Goal: Use online tool/utility: Use online tool/utility

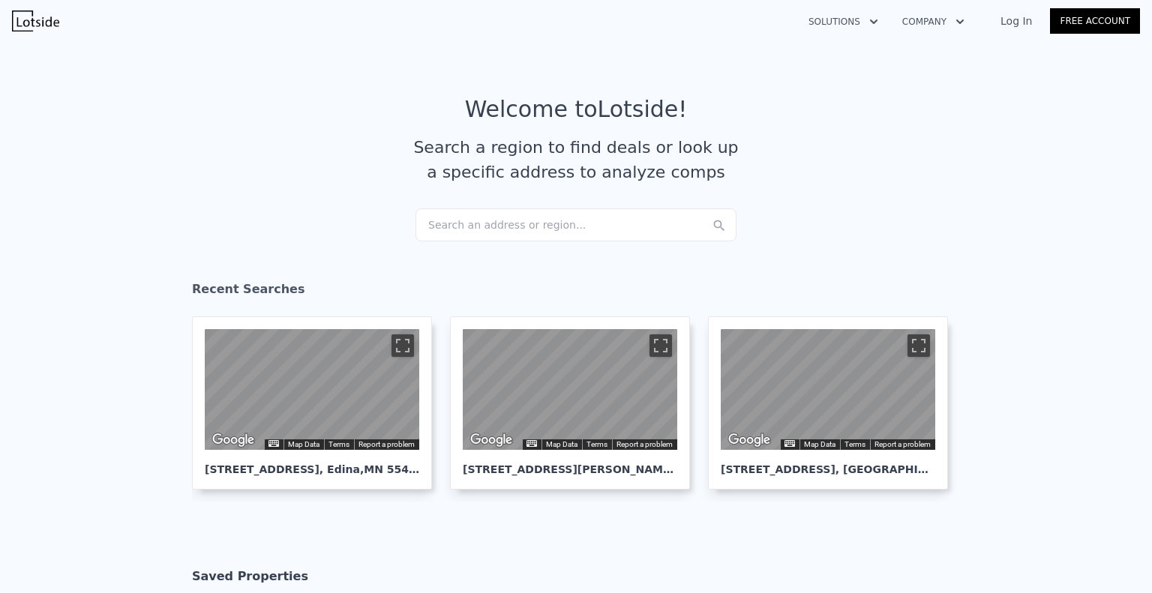
click at [516, 226] on div "Search an address or region..." at bounding box center [575, 224] width 321 height 33
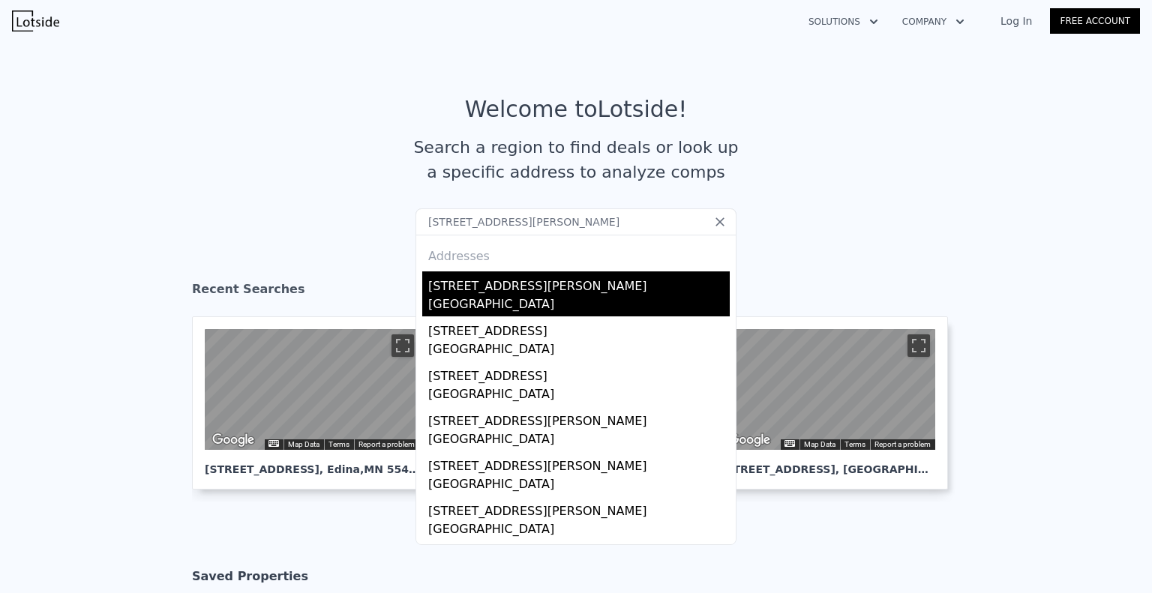
type input "[STREET_ADDRESS][PERSON_NAME]"
click at [508, 284] on div "[STREET_ADDRESS][PERSON_NAME]" at bounding box center [578, 283] width 301 height 24
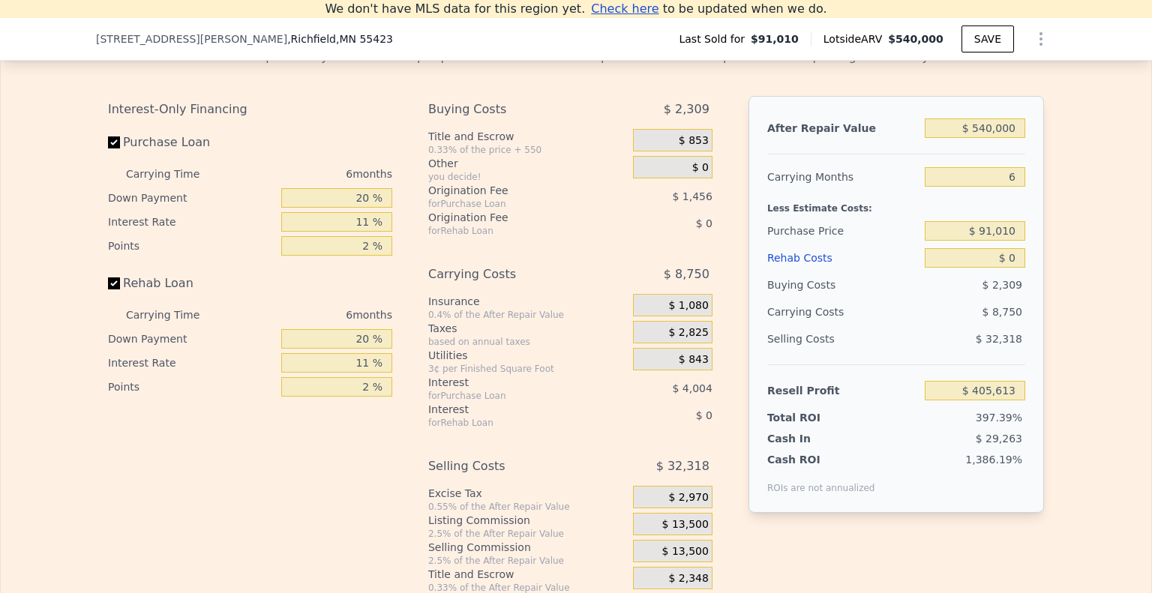
scroll to position [2175, 0]
click at [997, 139] on input "$ 540,000" at bounding box center [975, 128] width 100 height 19
type input "$ 465"
type input "-$ 101,104"
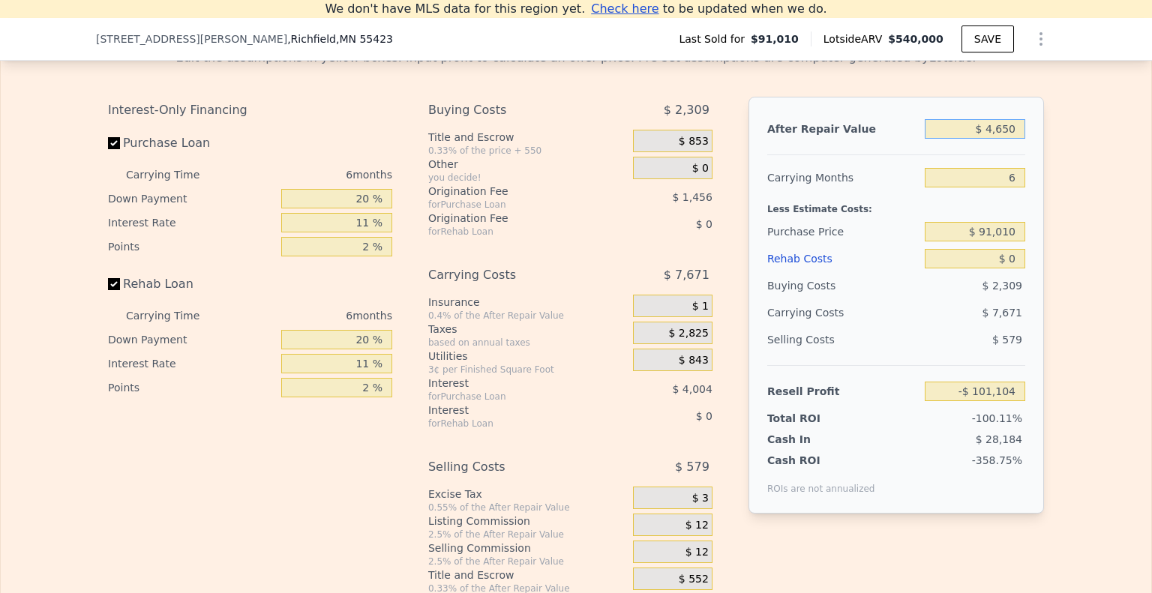
type input "$ 46,500"
type input "-$ 57,869"
type input "$ 465,000"
type input "$ 335,175"
type input "$ 465,000"
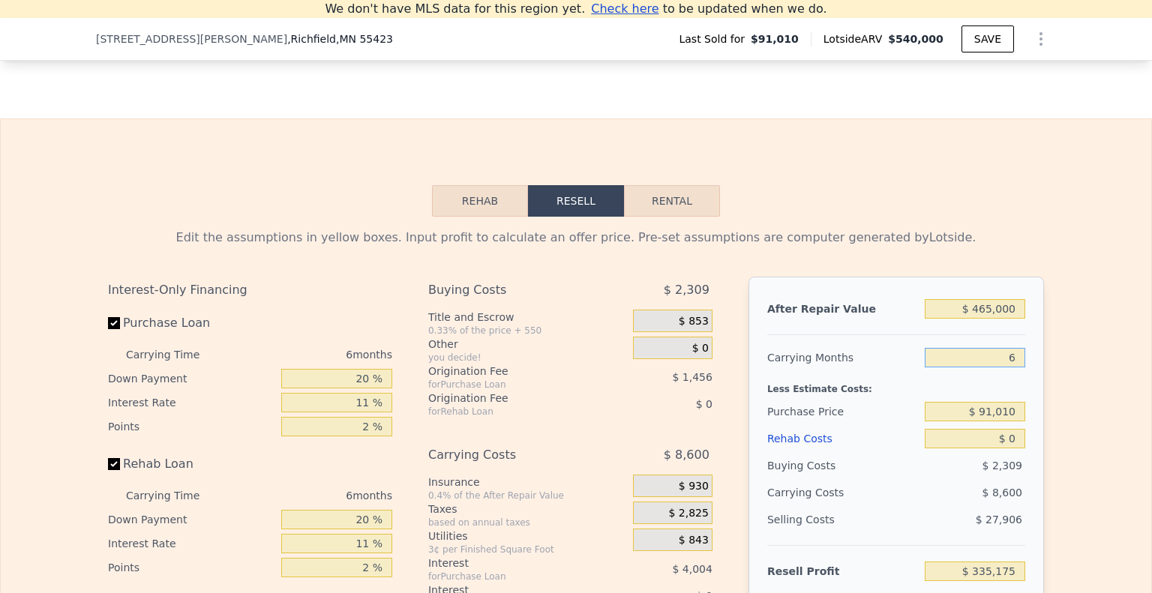
scroll to position [1995, 0]
click at [488, 216] on button "Rehab" at bounding box center [480, 200] width 96 height 31
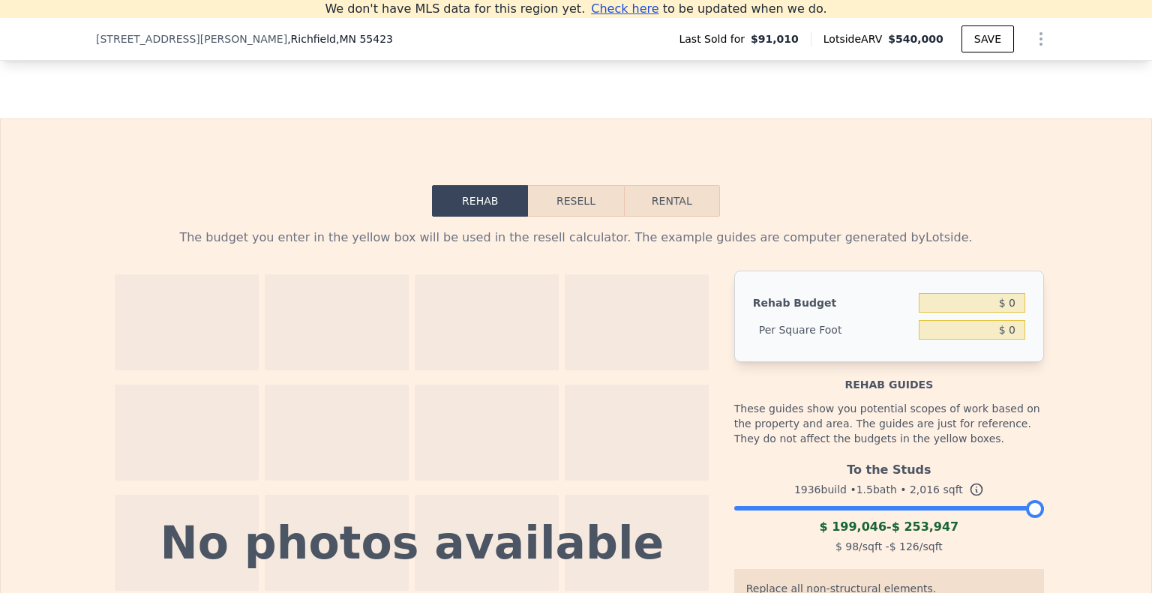
click at [795, 290] on div "Rehab Budget $ 0 Per Square Foot $ 0" at bounding box center [889, 316] width 310 height 91
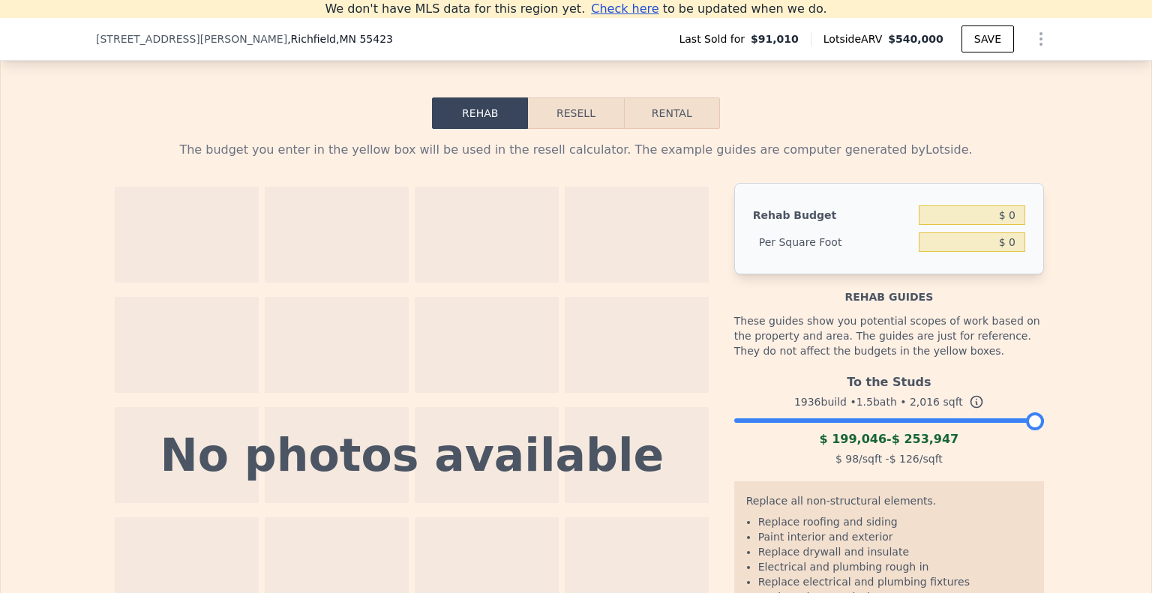
scroll to position [2087, 0]
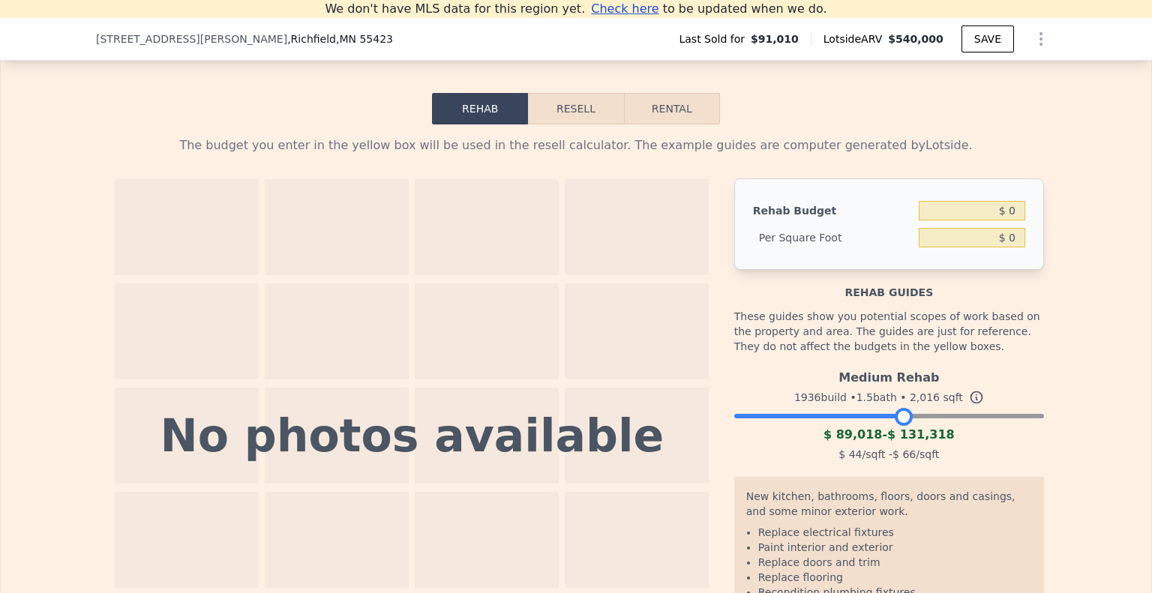
click at [897, 417] on div at bounding box center [889, 412] width 310 height 9
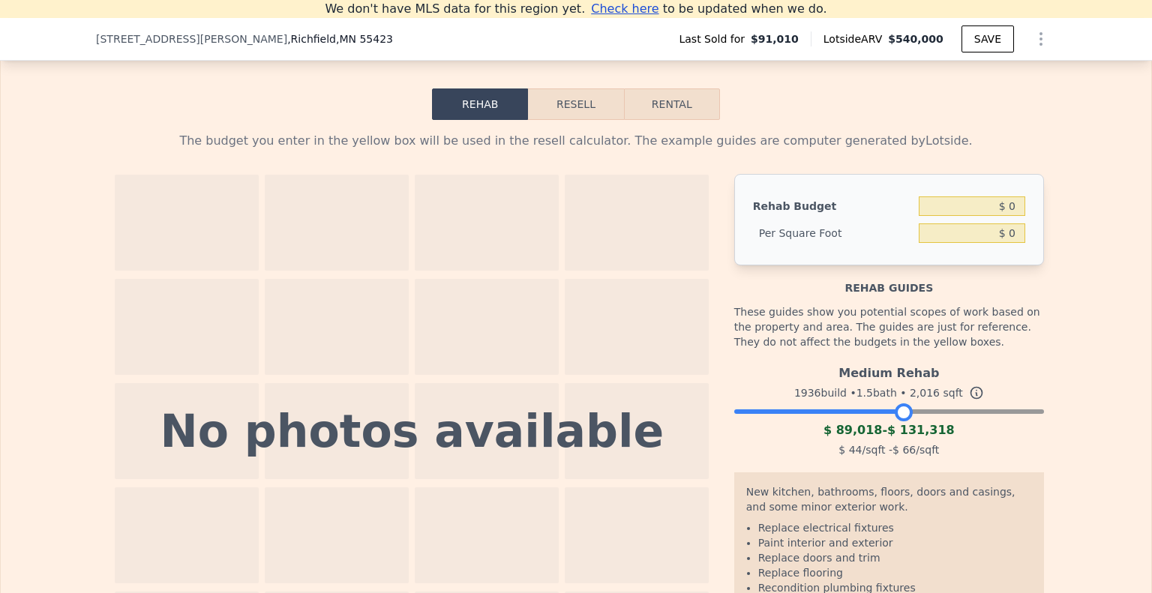
scroll to position [2091, 0]
click at [998, 217] on input "$ 0" at bounding box center [972, 206] width 106 height 19
type input "$ 100,000"
type input "$ 49.6"
click at [582, 121] on button "Resell" at bounding box center [575, 104] width 95 height 31
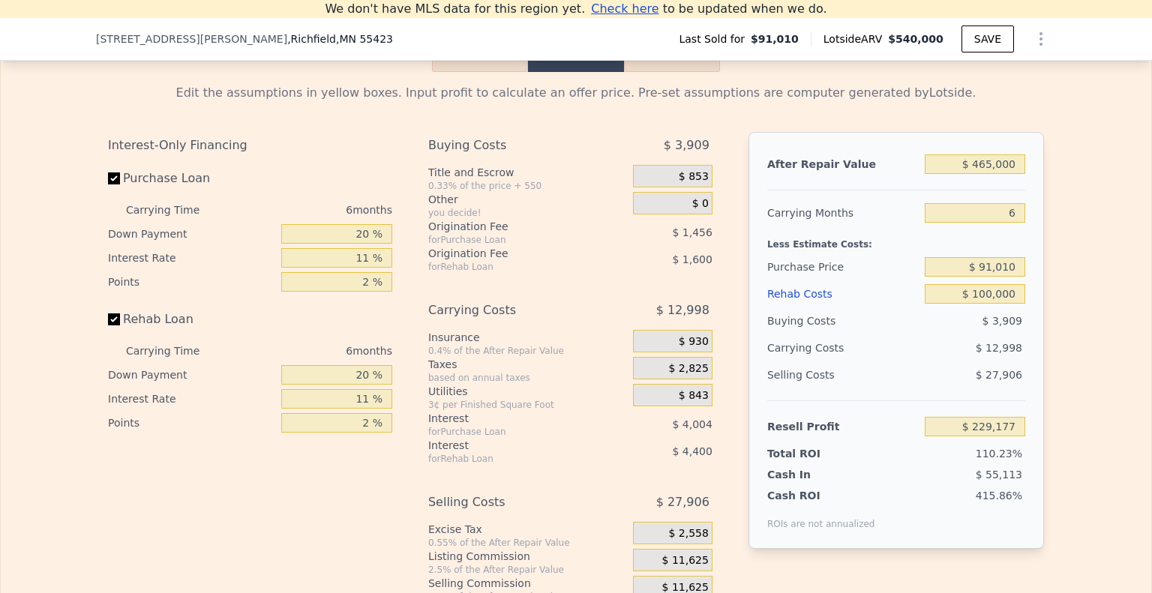
scroll to position [2139, 0]
click at [987, 277] on input "$ 91,010" at bounding box center [975, 267] width 100 height 19
type input "$ 291,010"
type input "$ 16,509"
click at [941, 304] on input "$ 100,000" at bounding box center [975, 294] width 100 height 19
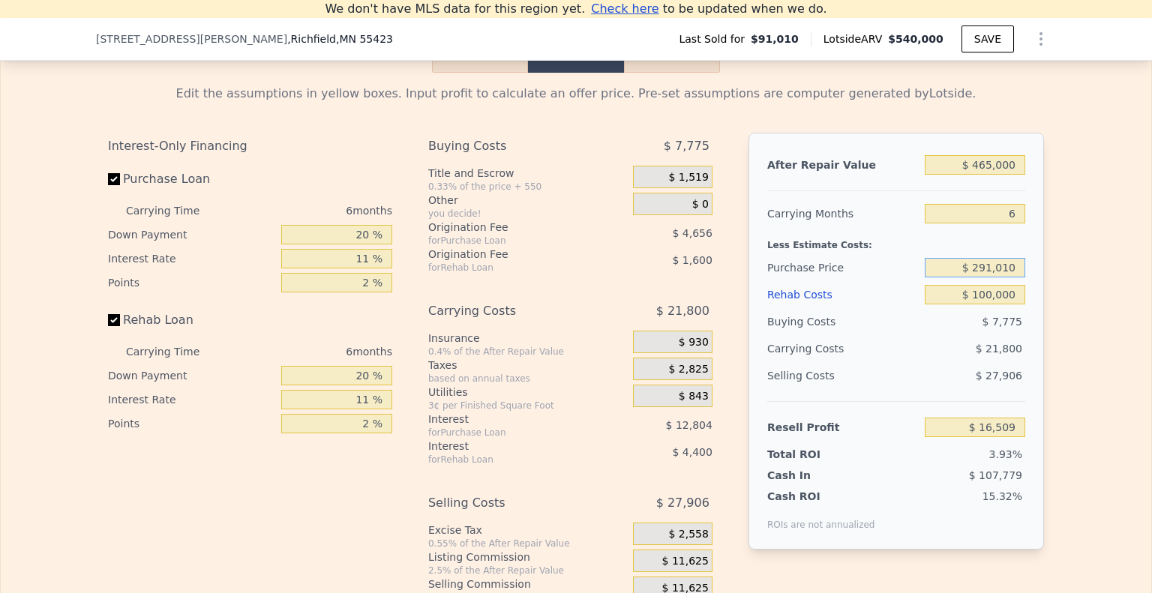
click at [958, 277] on input "$ 291,010" at bounding box center [975, 267] width 100 height 19
type input "$ 295,010"
type input "$ 12,258"
click at [996, 277] on input "$ 295,010" at bounding box center [975, 267] width 100 height 19
click at [985, 277] on input "$ 295,010" at bounding box center [975, 267] width 100 height 19
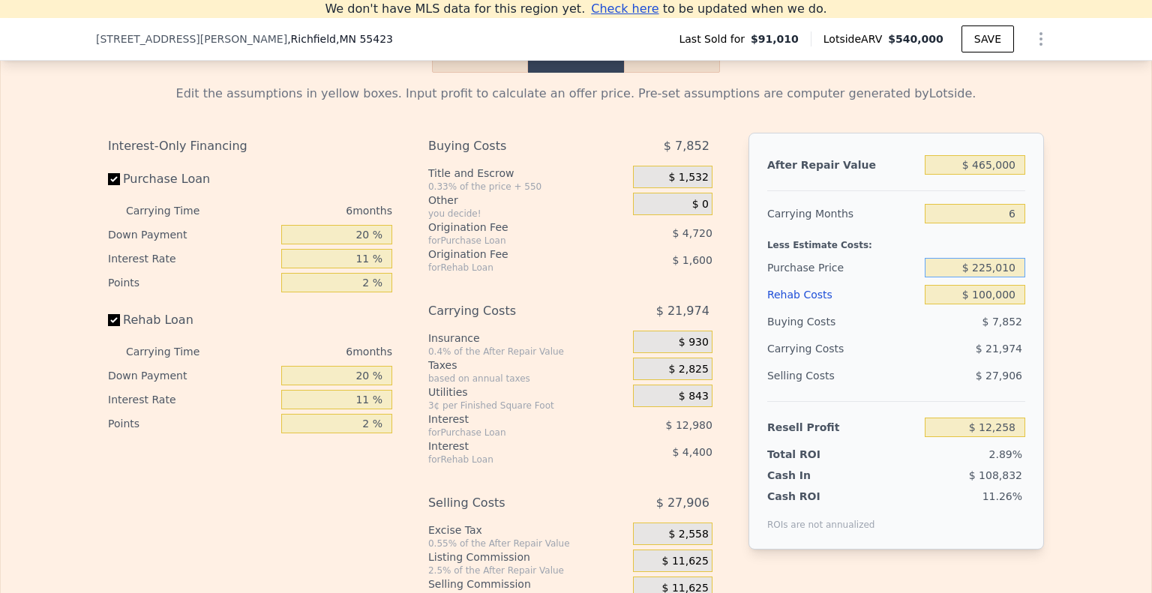
type input "$ 225,010"
type input "$ 86,689"
click at [949, 304] on input "$ 100,000" at bounding box center [975, 294] width 100 height 19
click at [991, 277] on input "$ 225,010" at bounding box center [975, 267] width 100 height 19
type input "$ 275,010"
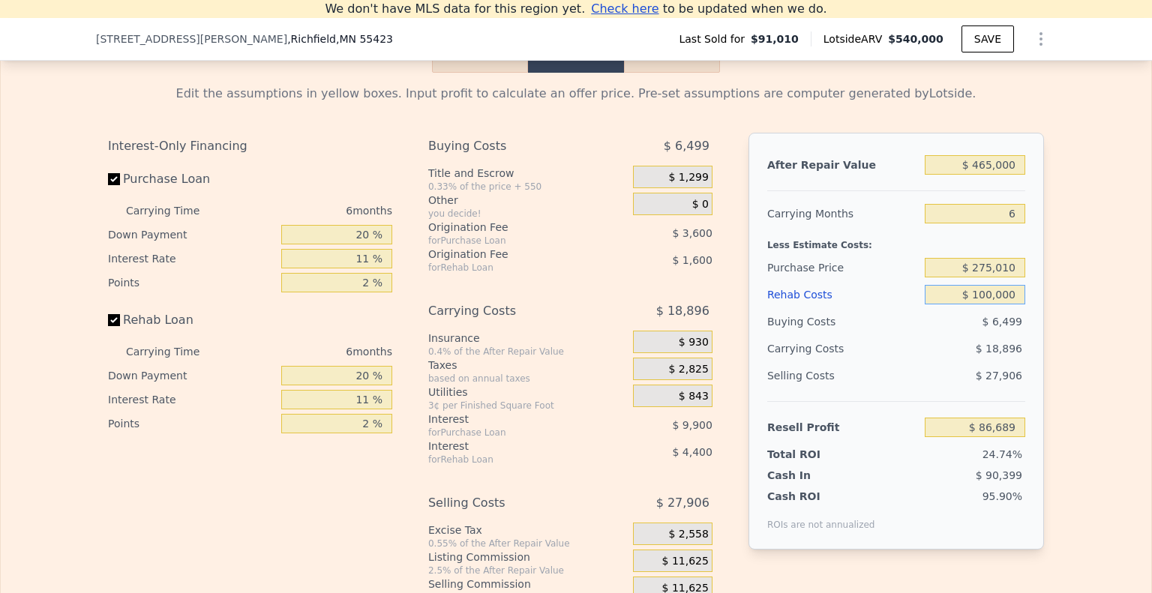
type input "$ 33,520"
click at [987, 277] on input "$ 275,010" at bounding box center [975, 267] width 100 height 19
type input "$ 255,010"
type input "$ 54,789"
click at [982, 277] on input "$ 255,010" at bounding box center [975, 267] width 100 height 19
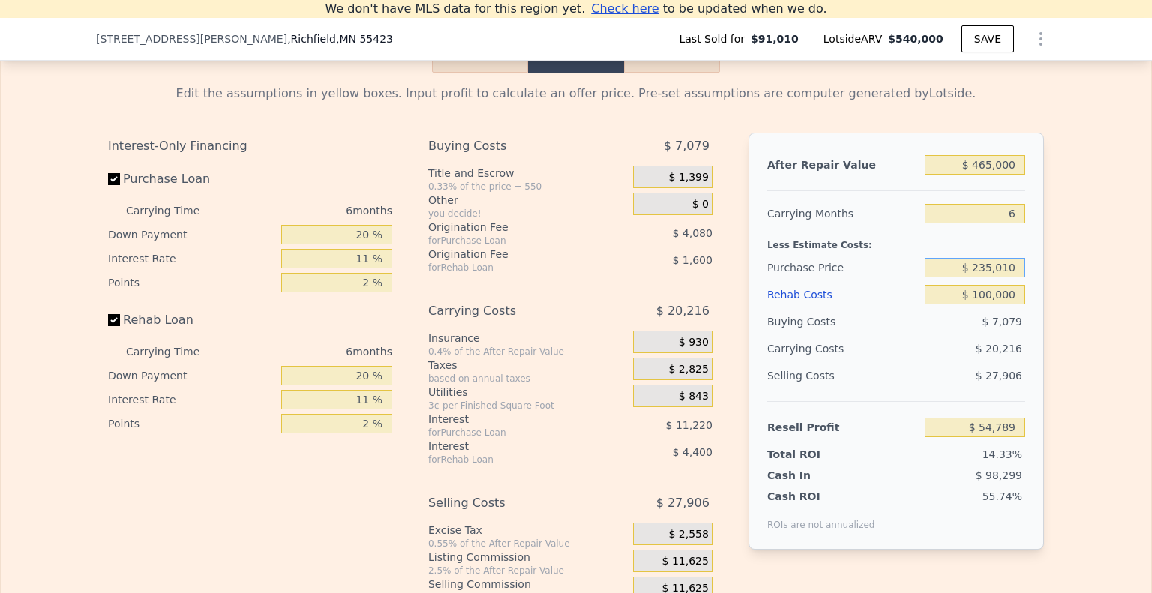
type input "$ 235,010"
type input "$ 76,057"
type input "$ 540,000"
type input "$ 400,937"
type input "$ 0"
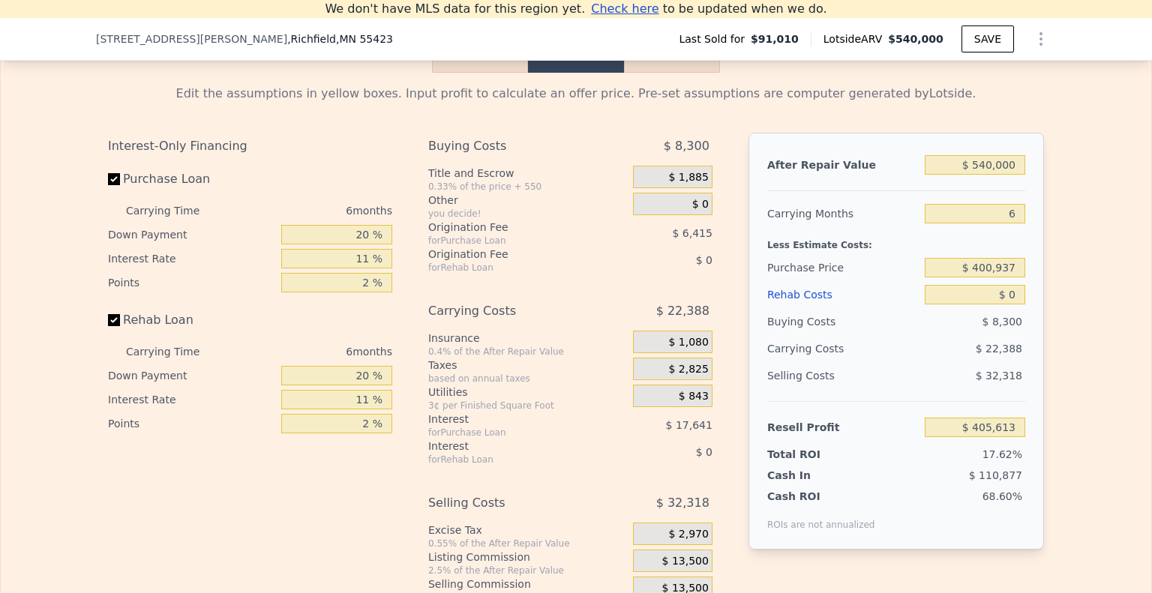
type input "$ 76,057"
click at [988, 175] on input "$ 540,000" at bounding box center [975, 164] width 100 height 19
type input "$ 4"
type input "-$ 431,091"
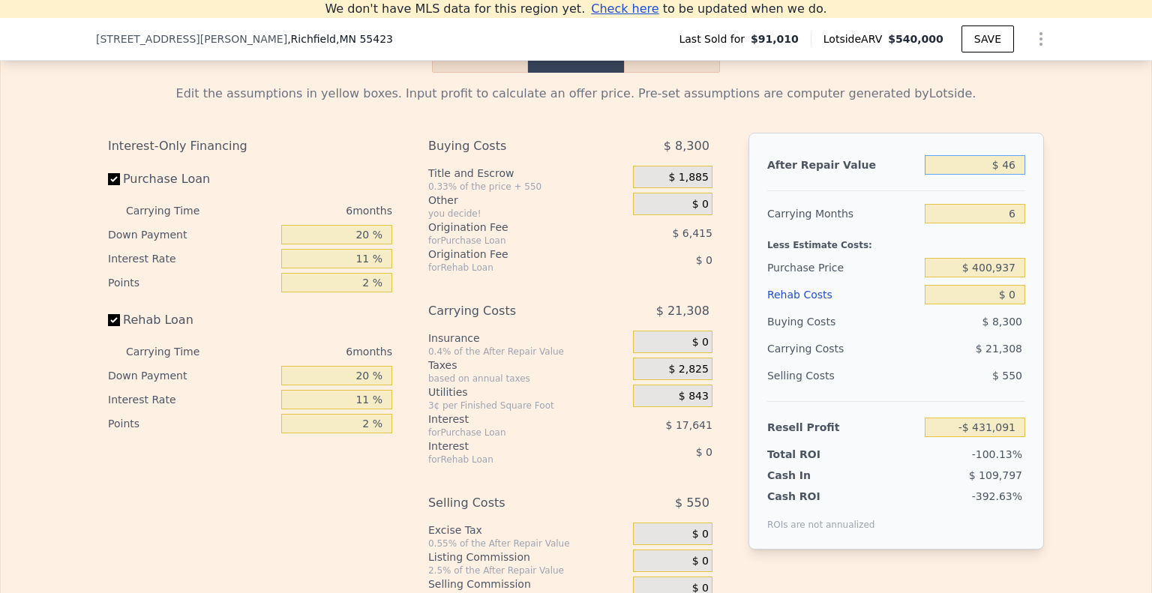
type input "$ 465"
type input "-$ 430,660"
type input "$ 4,650"
type input "-$ 426,727"
type input "$ 465,000"
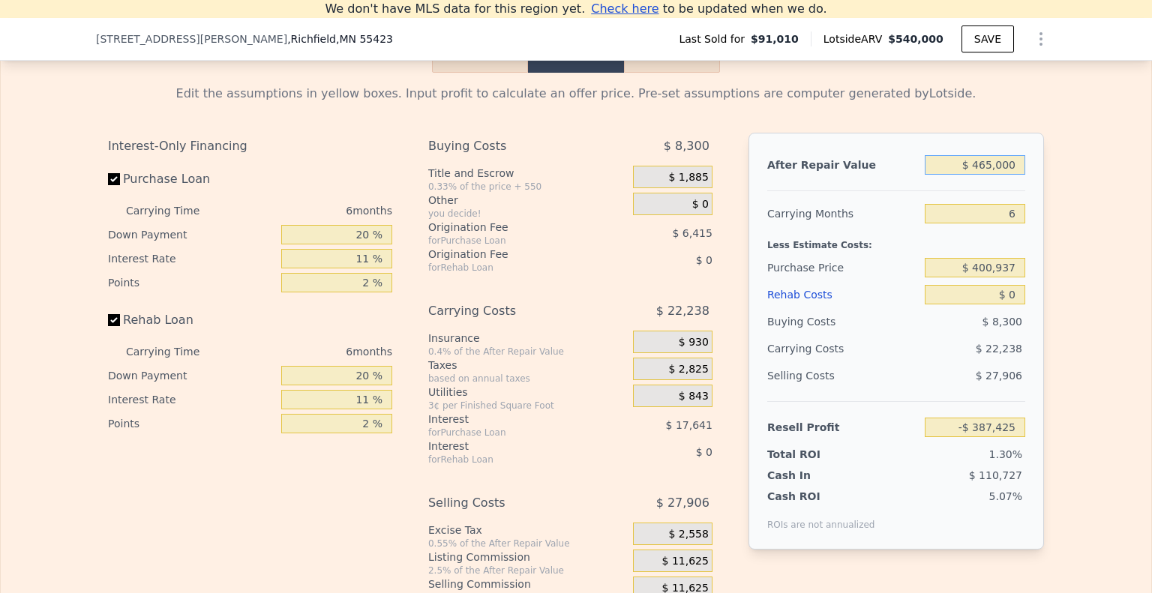
type input "$ 5,619"
type input "$ 465,000"
click at [991, 277] on input "$ 400,937" at bounding box center [975, 267] width 100 height 19
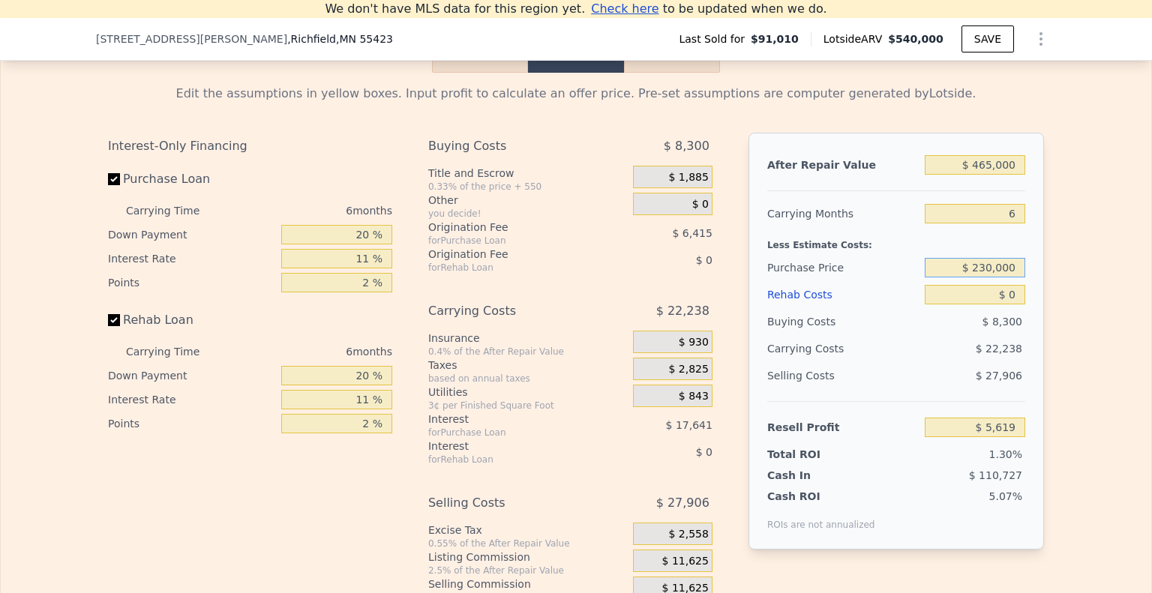
type input "$ 230,000"
type input "$ 187,378"
type input "$ 1"
type input "$ 187,377"
type input "$ 10"
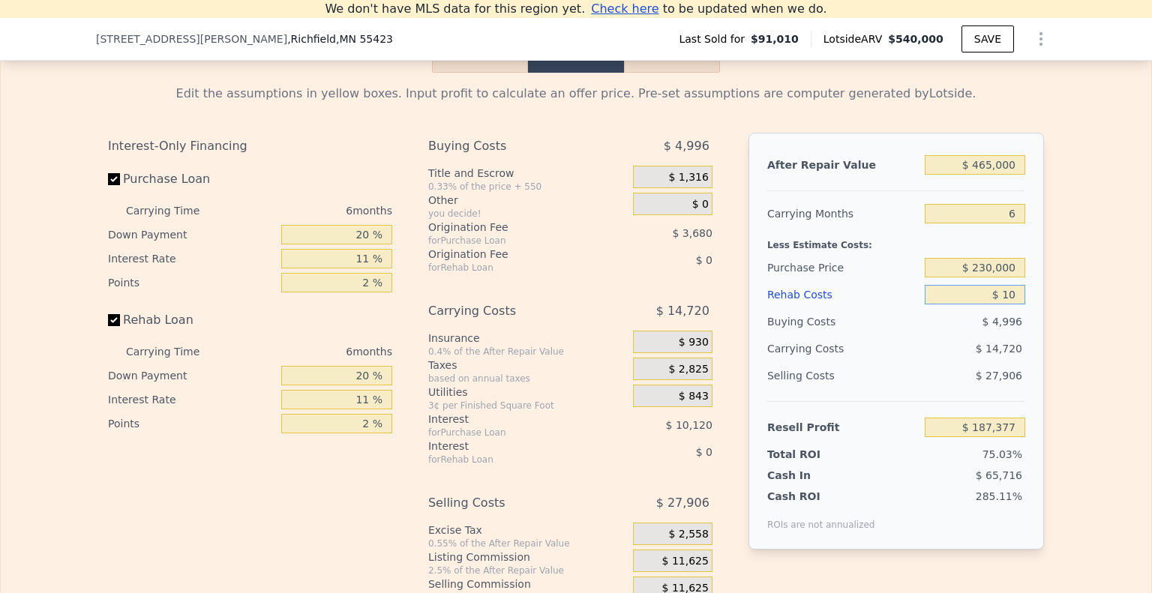
type input "$ 187,368"
type input "$ 10,000"
type input "$ 176,780"
type input "$ 100,000"
type input "$ 81,380"
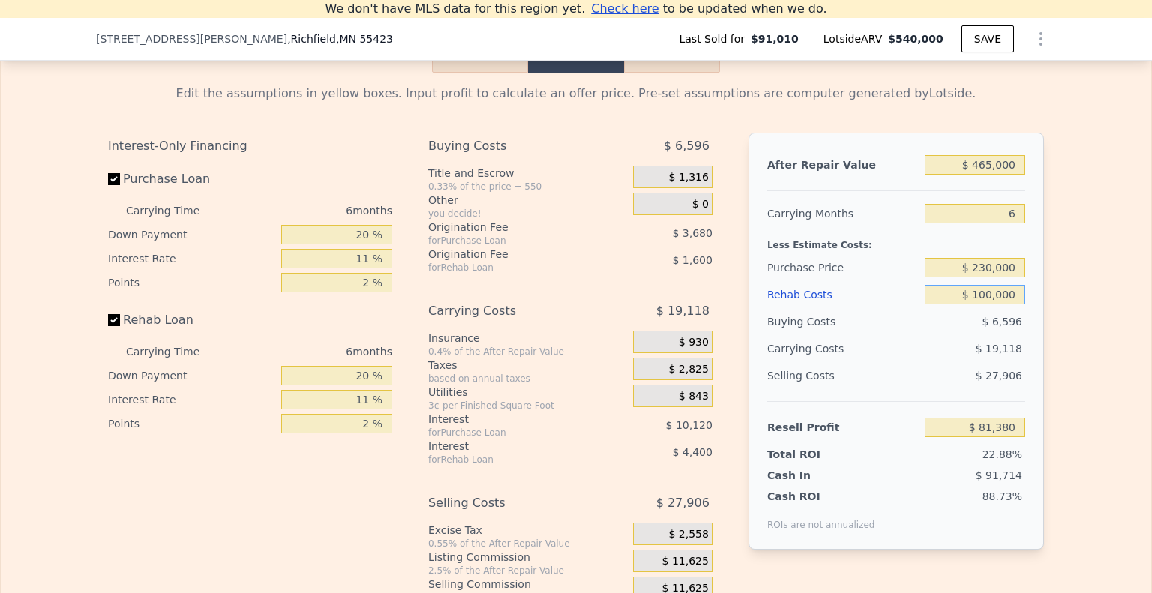
type input "$ 100,000"
click at [1067, 320] on div "Edit the assumptions in yellow boxes. Input profit to calculate an offer price.…" at bounding box center [576, 352] width 1150 height 558
click at [984, 277] on input "$ 230,000" at bounding box center [975, 267] width 100 height 19
type input "$ 250,000"
type input "$ 60,117"
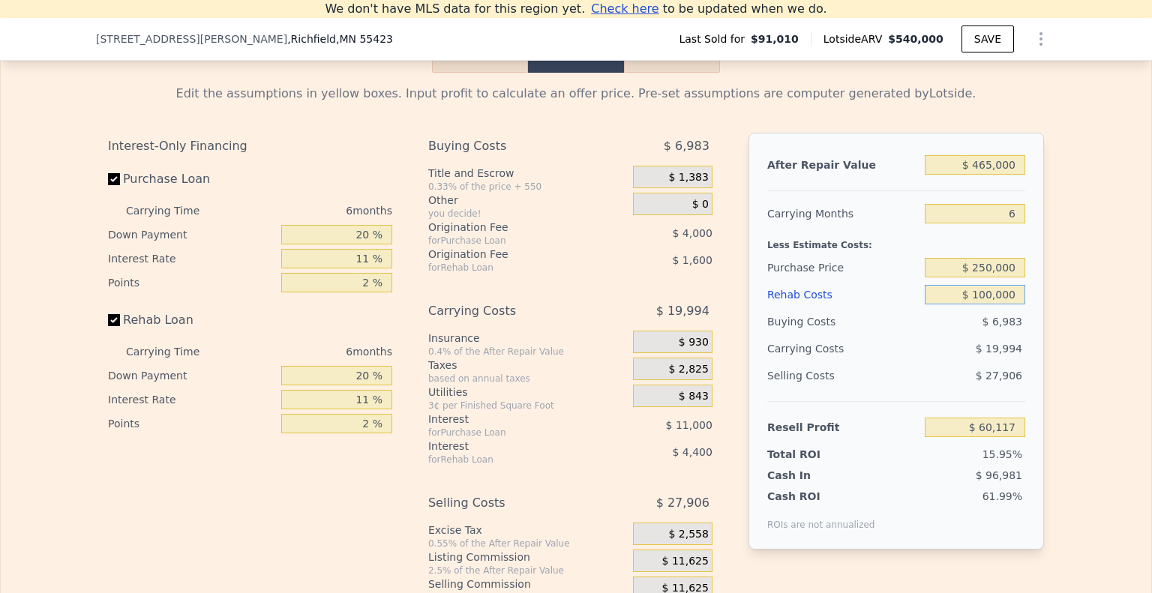
type input "$ 540,000"
type input "$ 0"
type input "$ 405,613"
type input "$ 01"
type input "$ 405,612"
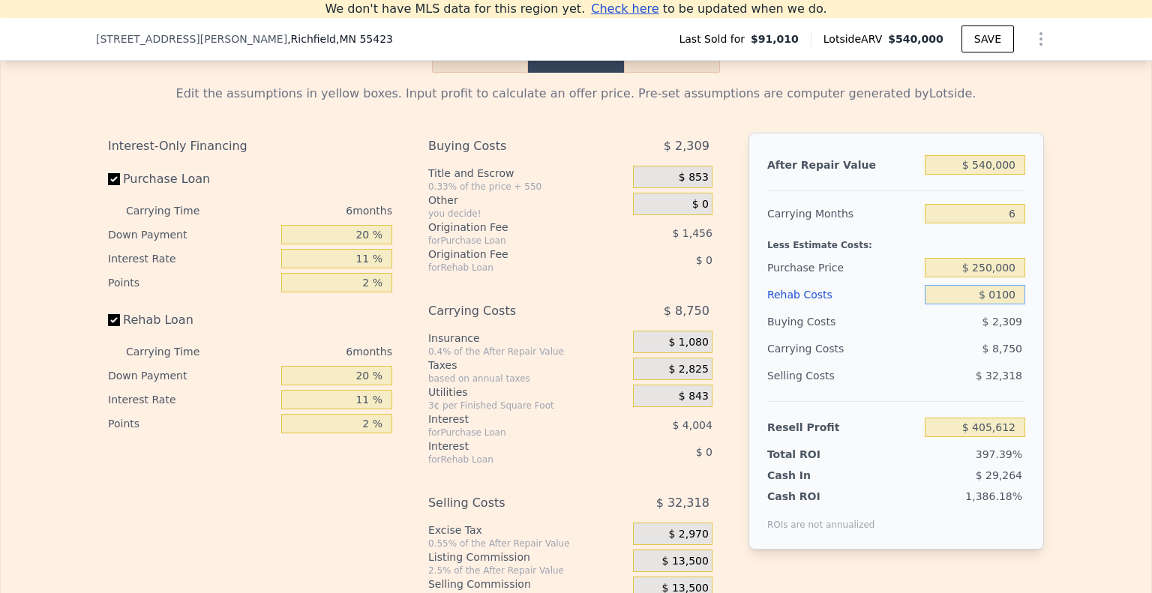
type input "$ 01,000"
type input "$ 405,505"
type input "$ 0100,000"
type input "$ 299,615"
type input "$ 100,000"
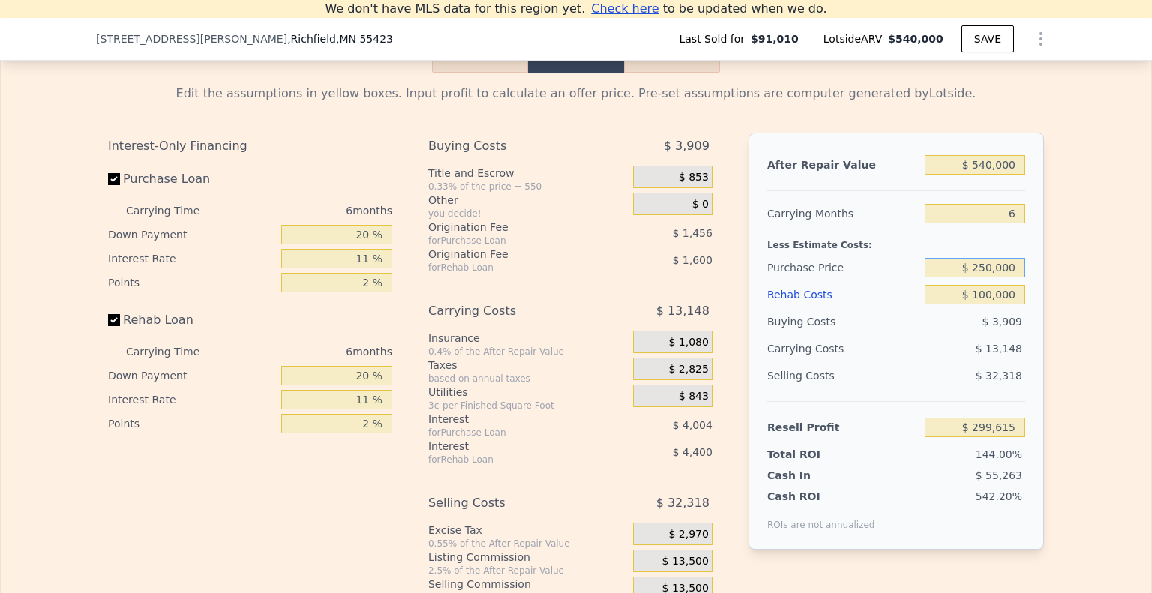
click at [990, 277] on input "$ 250,000" at bounding box center [975, 267] width 100 height 19
type input "$ 130,555"
click at [996, 175] on input "$ 540,000" at bounding box center [975, 164] width 100 height 19
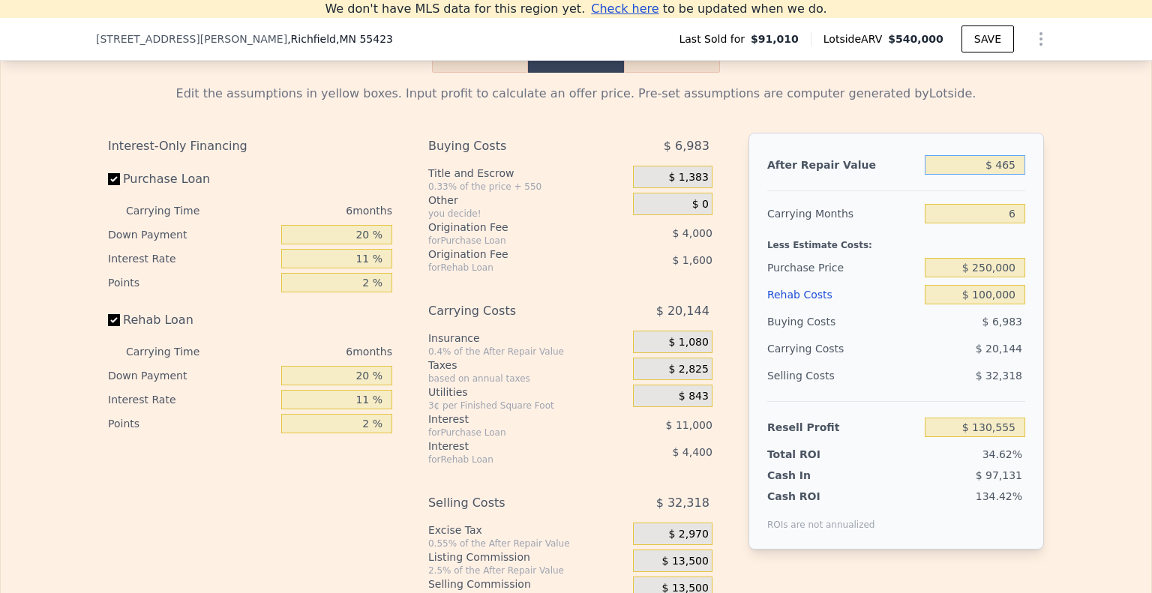
type input "$ 4,650"
type input "-$ 372,229"
type input "$ 46,500"
type input "-$ 332,927"
type input "$ 465,000"
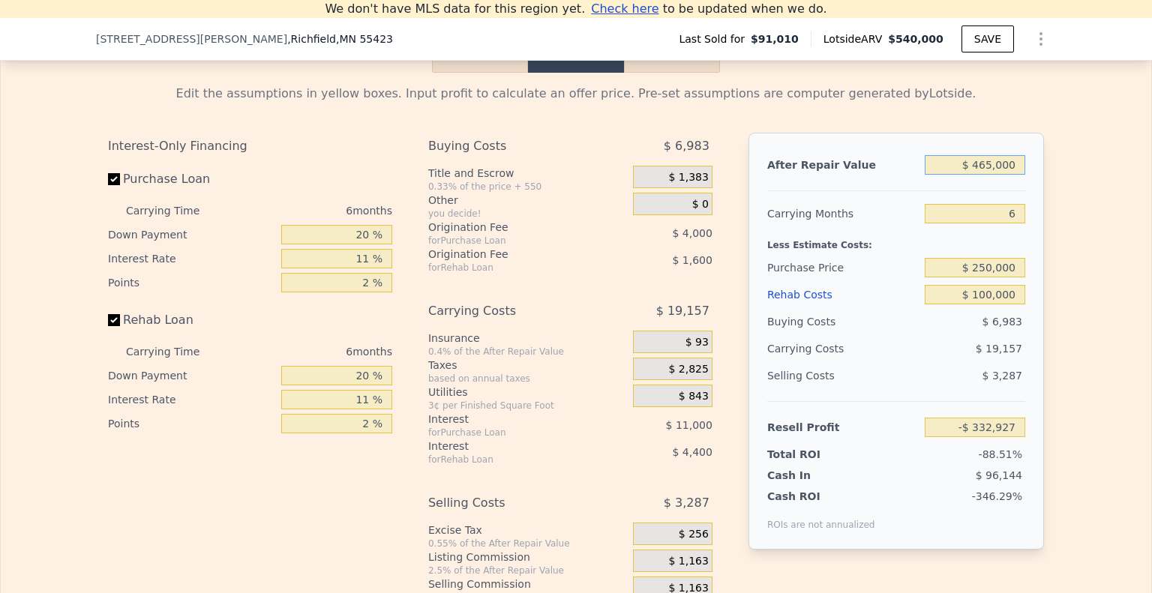
type input "$ 60,117"
type input "$ 465,000"
